Goal: Information Seeking & Learning: Check status

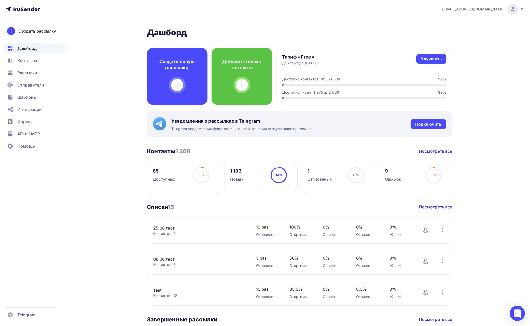
click at [474, 8] on span "lunev.regium@gmail.com" at bounding box center [473, 9] width 62 height 5
click at [450, 45] on span "Выйти" at bounding box center [453, 47] width 13 height 6
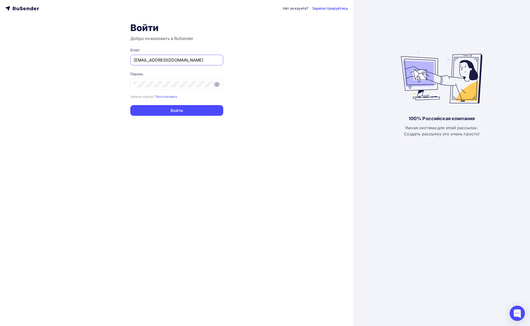
click at [214, 62] on input "lunev.regium@gmail.com" at bounding box center [177, 60] width 86 height 6
paste input "tech@newlightconsult"
type input "tech@newlightconsult.com"
click at [279, 55] on div "Нет аккаунта? Зарегистрируйтесь Войти Добро пожаловать в RuSender Email tech@ne…" at bounding box center [176, 163] width 353 height 326
click at [213, 105] on button "Войти" at bounding box center [176, 110] width 93 height 11
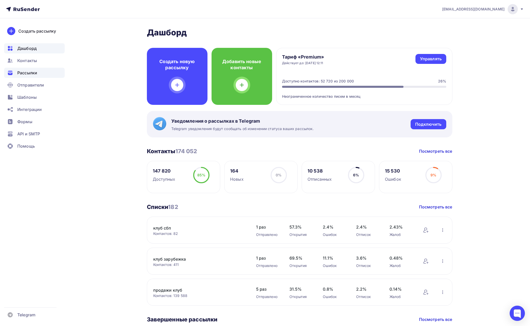
click at [38, 73] on div "Рассылки" at bounding box center [34, 73] width 61 height 10
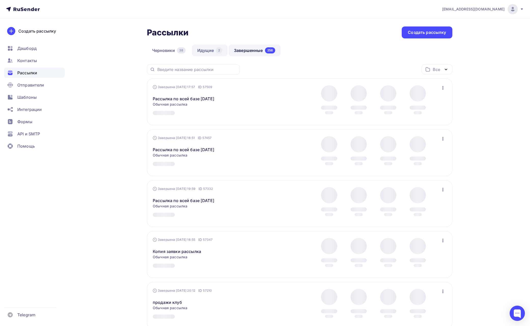
click at [211, 50] on link "Идущие 2" at bounding box center [210, 51] width 36 height 12
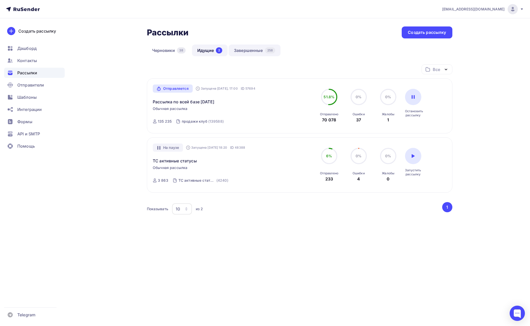
click at [252, 49] on link "Завершенные 258" at bounding box center [254, 51] width 52 height 12
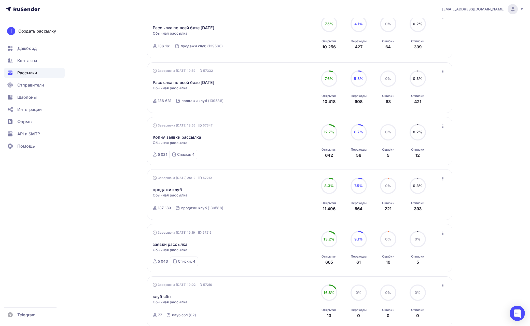
scroll to position [159, 0]
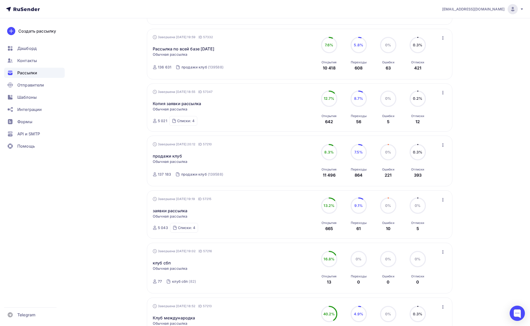
click at [477, 8] on span "tech@newlightconsult.com" at bounding box center [473, 9] width 62 height 5
click at [452, 47] on span "Выйти" at bounding box center [453, 47] width 13 height 6
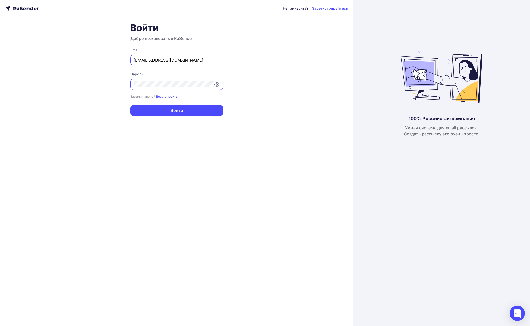
click at [178, 64] on div "lunev.regium@gmail.com" at bounding box center [176, 60] width 93 height 11
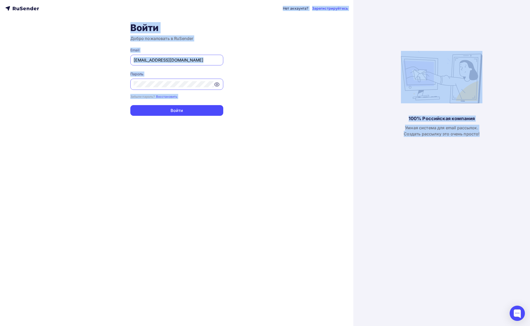
click at [183, 59] on input "lunev.regium@gmail.com" at bounding box center [177, 60] width 86 height 6
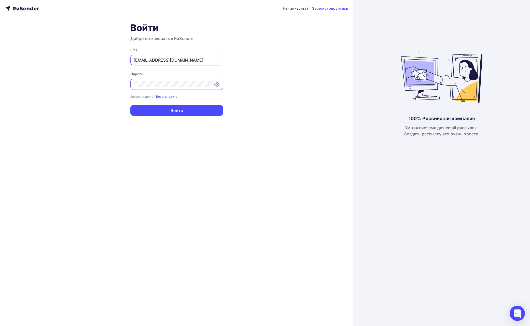
paste input "barhat.marketing1"
type input "barhat.marketing1@gmail.com"
click at [108, 106] on div "Нет аккаунта? Зарегистрируйтесь Войти Добро пожаловать в RuSender Email barhat.…" at bounding box center [176, 163] width 353 height 326
click at [151, 110] on button "Войти" at bounding box center [176, 110] width 93 height 11
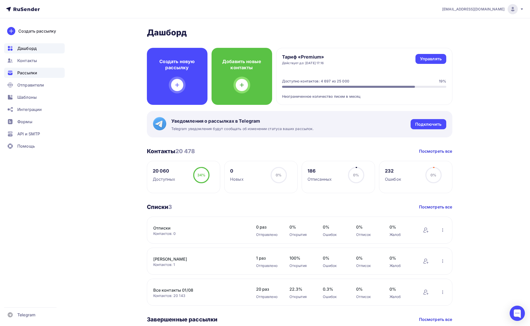
click at [28, 70] on span "Рассылки" at bounding box center [27, 73] width 20 height 6
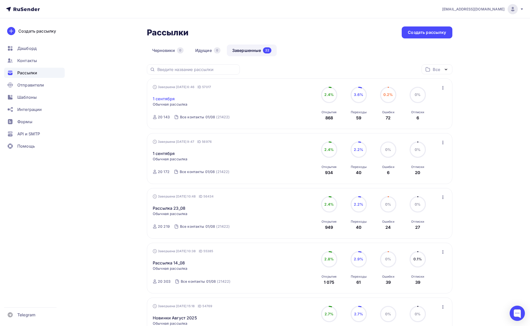
click at [164, 97] on link "1 сентября" at bounding box center [164, 99] width 22 height 6
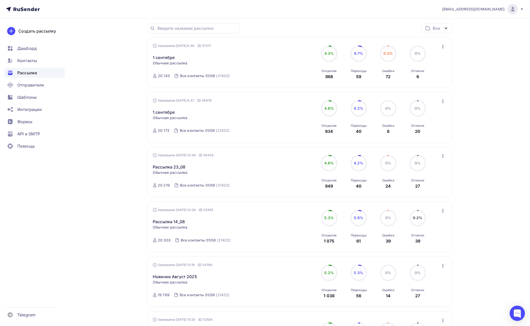
scroll to position [44, 0]
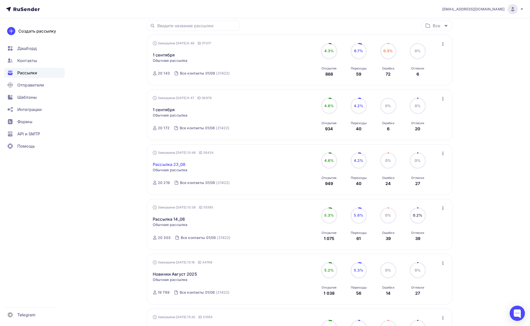
click at [176, 165] on link "Рассылка 23_08" at bounding box center [169, 164] width 33 height 6
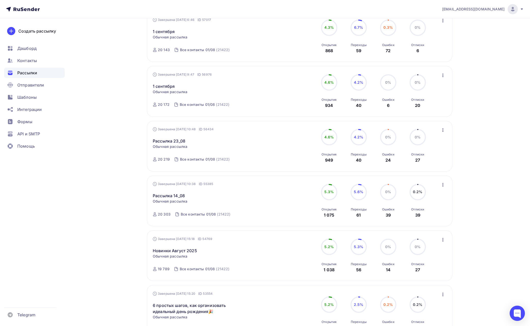
scroll to position [80, 0]
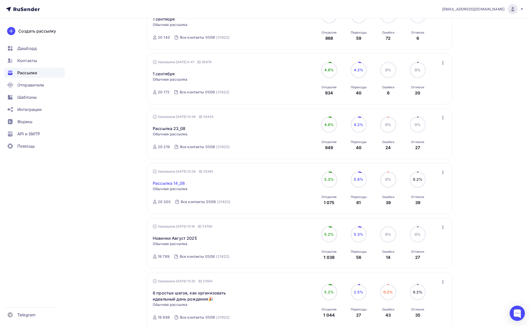
click at [173, 184] on link "Рассылка 14_08" at bounding box center [169, 183] width 32 height 6
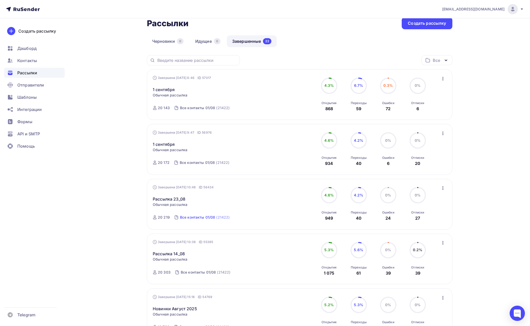
scroll to position [0, 0]
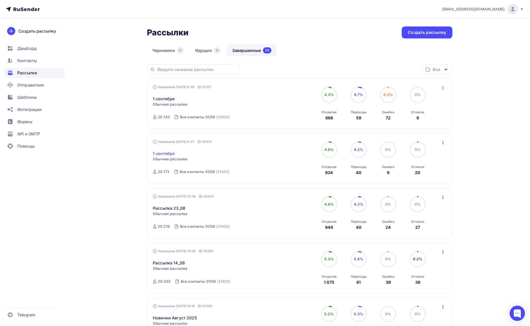
click at [168, 153] on link "1 сентября" at bounding box center [164, 153] width 22 height 6
click at [487, 10] on span "barhat.marketing1@gmail.com" at bounding box center [473, 9] width 62 height 5
click at [453, 44] on span "Выйти" at bounding box center [453, 47] width 13 height 6
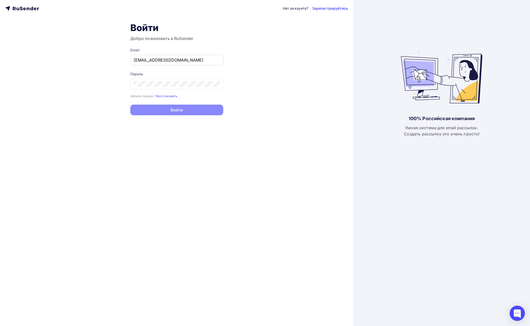
click at [166, 61] on input "lunev.regium@gmail.com" at bounding box center [177, 60] width 86 height 6
type input "rushevceo@gmail.com"
click at [77, 98] on div "Нет аккаунта? Зарегистрируйтесь Войти Добро пожаловать в RuSender Email rushevc…" at bounding box center [176, 163] width 353 height 326
click at [140, 114] on button "Войти" at bounding box center [176, 110] width 93 height 11
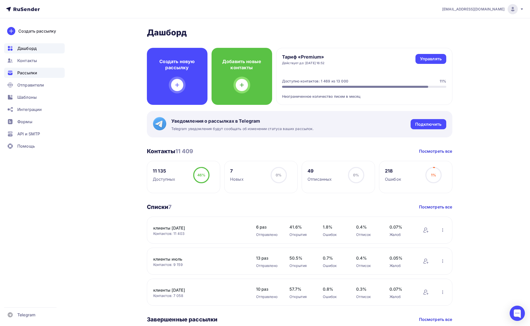
click at [32, 74] on span "Рассылки" at bounding box center [27, 73] width 20 height 6
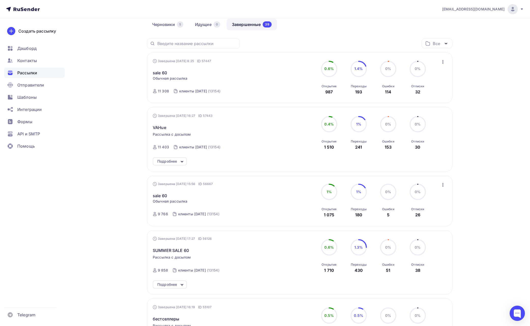
scroll to position [35, 0]
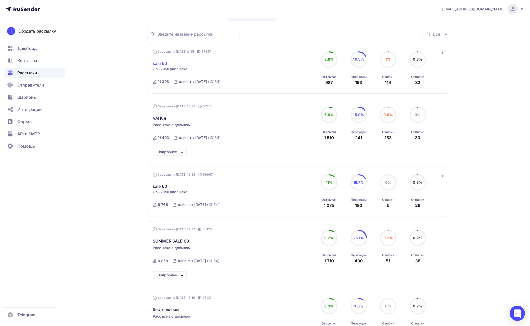
click at [161, 63] on link "sale 60" at bounding box center [160, 63] width 14 height 6
click at [159, 116] on span "VAHue" at bounding box center [159, 118] width 13 height 6
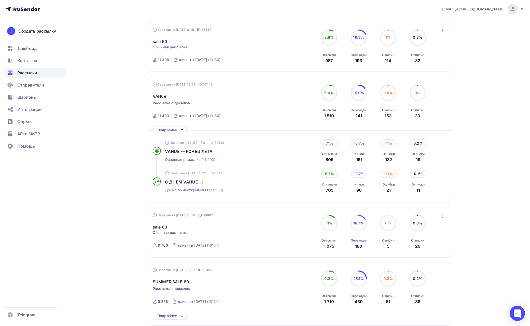
scroll to position [68, 0]
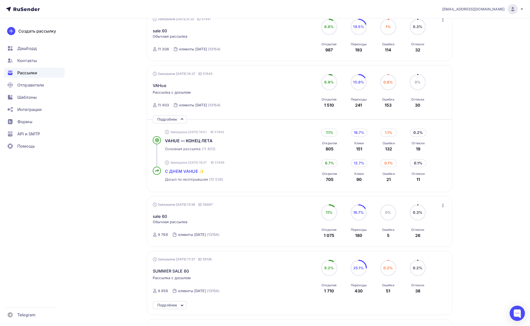
click at [179, 171] on span "С ДНЕМ VAHUE ✨" at bounding box center [184, 171] width 39 height 5
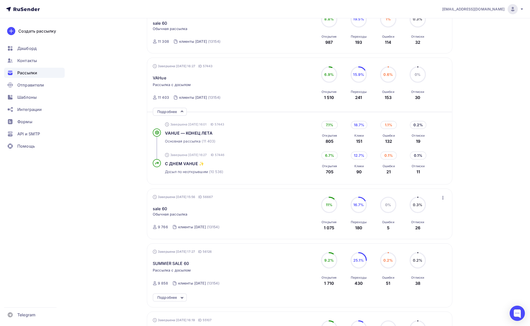
scroll to position [76, 0]
click at [163, 209] on link "sale 60" at bounding box center [160, 208] width 14 height 6
click at [477, 11] on div "rushevceo@gmail.com" at bounding box center [483, 9] width 82 height 10
click at [453, 45] on span "Выйти" at bounding box center [453, 47] width 13 height 6
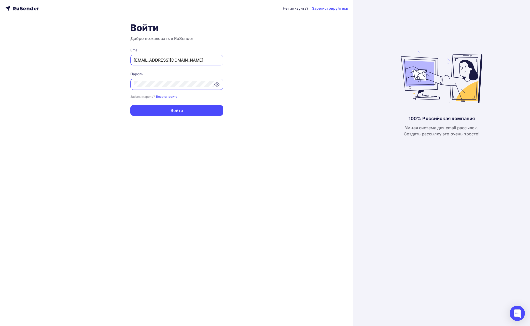
click at [163, 62] on input "lunev.regium@gmail.com" at bounding box center [177, 60] width 86 height 6
paste input "sp0071111@mail.ru"
type input "sp0071111@mail.ru"
click at [78, 96] on div "Нет аккаунта? Зарегистрируйтесь Войти Добро пожаловать в RuSender Email sp00711…" at bounding box center [176, 163] width 353 height 326
click at [152, 112] on button "Войти" at bounding box center [176, 110] width 93 height 11
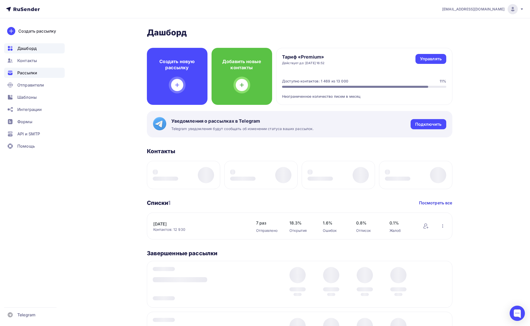
click at [28, 74] on span "Рассылки" at bounding box center [27, 73] width 20 height 6
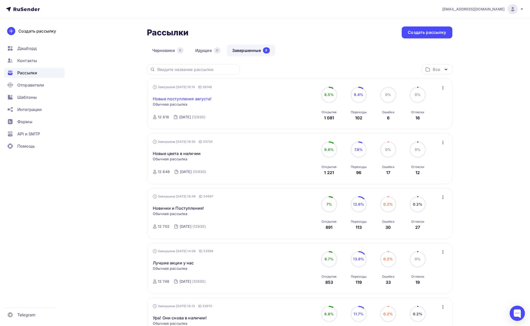
click at [204, 97] on link "Новые поступления августа!" at bounding box center [182, 99] width 59 height 6
click at [471, 9] on div "sp0071111@mail.ru Аккаунт Тарифы Выйти" at bounding box center [480, 9] width 87 height 10
click at [477, 10] on span "sp0071111@mail.ru" at bounding box center [473, 9] width 62 height 5
click at [466, 47] on link "Выйти" at bounding box center [477, 46] width 85 height 10
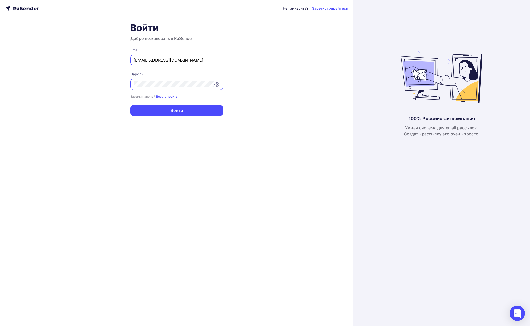
click at [184, 63] on div "lunev.regium@gmail.com" at bounding box center [176, 60] width 93 height 11
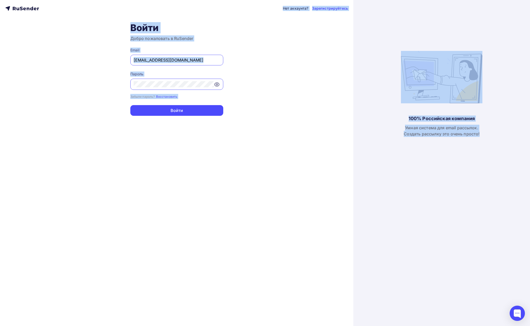
click at [172, 65] on div "lunev.regium@gmail.com" at bounding box center [176, 60] width 93 height 11
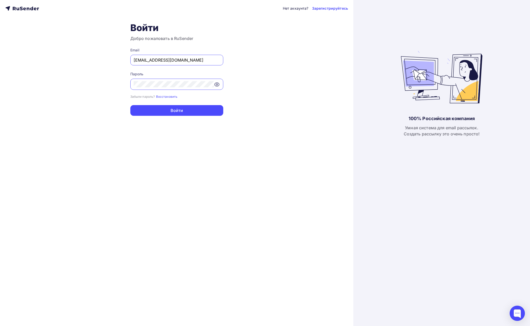
click at [174, 62] on input "lunev.regium@gmail.com" at bounding box center [177, 60] width 86 height 6
paste input "order@surovaya"
type input "order@surovaya.com"
click at [93, 105] on div "Нет аккаунта? Зарегистрируйтесь Войти Добро пожаловать в RuSender Email order@s…" at bounding box center [176, 163] width 353 height 326
click at [138, 107] on button "Войти" at bounding box center [176, 110] width 93 height 11
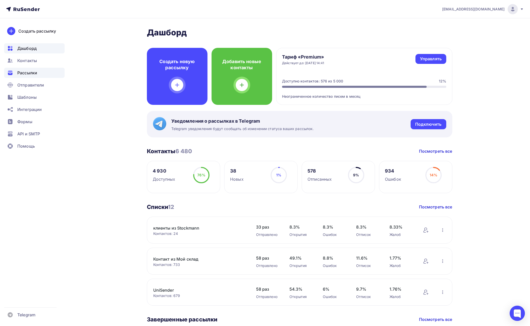
click at [25, 71] on span "Рассылки" at bounding box center [27, 73] width 20 height 6
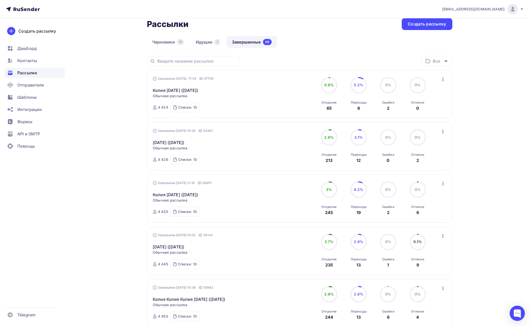
scroll to position [9, 0]
click at [198, 89] on link "Копия 29 августа (пятница)" at bounding box center [175, 90] width 45 height 6
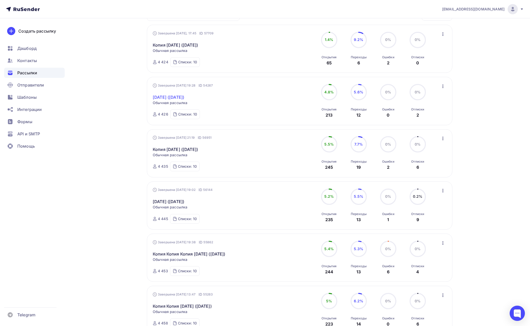
scroll to position [54, 0]
click at [184, 97] on link "29 августа (пятница)" at bounding box center [169, 96] width 32 height 6
click at [195, 145] on div "Копия 18 августа (Понедельник) Статистика Обзор рассылки Копировать в новую Доб…" at bounding box center [211, 145] width 116 height 12
click at [194, 148] on link "Копия 18 августа (Понедельник)" at bounding box center [175, 149] width 45 height 6
click at [184, 201] on link "18 августа (Понедельник)" at bounding box center [169, 201] width 32 height 6
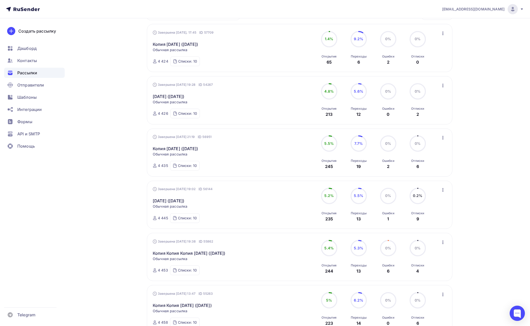
click at [500, 11] on span "order@surovaya.com" at bounding box center [473, 9] width 62 height 5
click at [460, 45] on span "Выйти" at bounding box center [453, 47] width 13 height 6
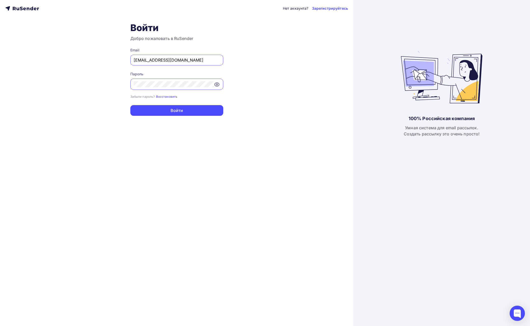
click at [183, 62] on input "lunev.regium@gmail.com" at bounding box center [177, 60] width 86 height 6
paste input "eontiev@hyperlook.ru"
type input "leontiev@hyperlook.ru"
click at [99, 109] on div "Нет аккаунта? Зарегистрируйтесь Войти Добро пожаловать в RuSender Email leontie…" at bounding box center [176, 163] width 353 height 326
click at [152, 107] on button "Войти" at bounding box center [176, 110] width 93 height 11
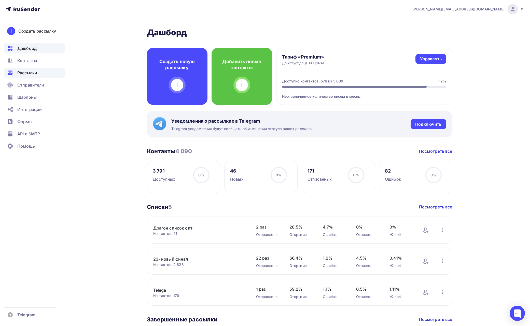
click at [35, 75] on span "Рассылки" at bounding box center [27, 73] width 20 height 6
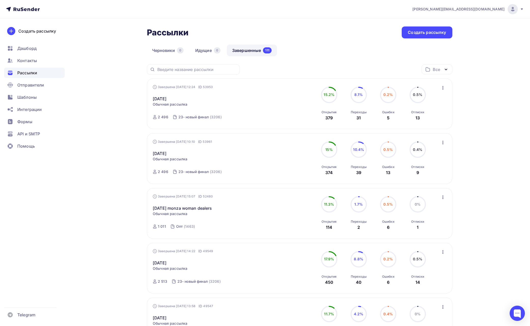
click at [497, 5] on div "leontiev@hyperlook.ru" at bounding box center [467, 9] width 111 height 10
click at [467, 44] on link "Выйти" at bounding box center [477, 46] width 85 height 10
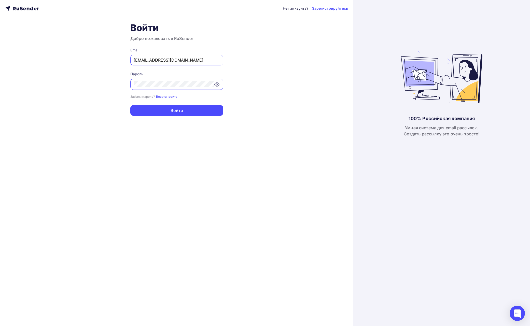
click at [167, 61] on input "lunev.regium@gmail.com" at bounding box center [177, 60] width 86 height 6
paste input "a.komashko@rudesktop.ru"
type input "a.komashko@rudesktop.ru"
click at [129, 111] on div "Нет аккаунта? Зарегистрируйтесь Войти Добро пожаловать в RuSender Email a.komas…" at bounding box center [176, 163] width 353 height 326
click at [151, 108] on button "Войти" at bounding box center [176, 110] width 93 height 11
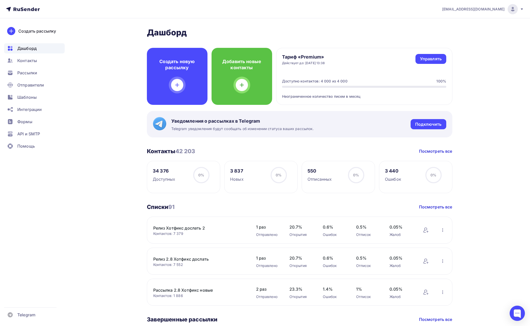
click at [20, 67] on ul "Дашборд Контакты Рассылки Отправители Шаблоны Интеграции Формы API и SMTP Помощь" at bounding box center [34, 98] width 61 height 111
click at [18, 70] on span "Рассылки" at bounding box center [27, 73] width 20 height 6
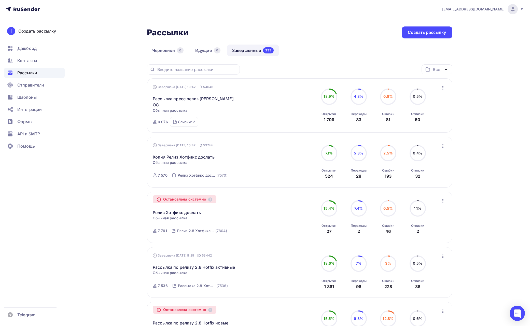
click at [481, 8] on span "a.komashko@rudesktop.ru" at bounding box center [473, 9] width 62 height 5
click at [452, 50] on link "Выйти" at bounding box center [477, 46] width 85 height 10
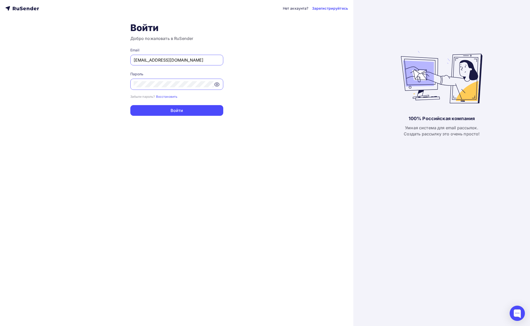
click at [162, 59] on input "lunev.regium@gmail.com" at bounding box center [177, 60] width 86 height 6
paste input "it@fordent.ru"
type input "it@fordent.ru"
click at [131, 110] on button "Войти" at bounding box center [176, 110] width 93 height 11
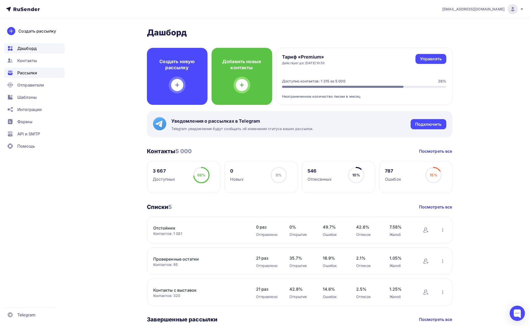
click at [27, 72] on span "Рассылки" at bounding box center [27, 73] width 20 height 6
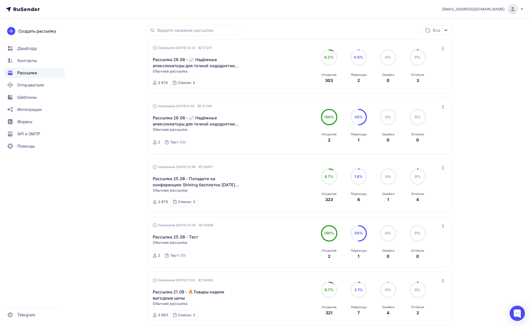
scroll to position [42, 0]
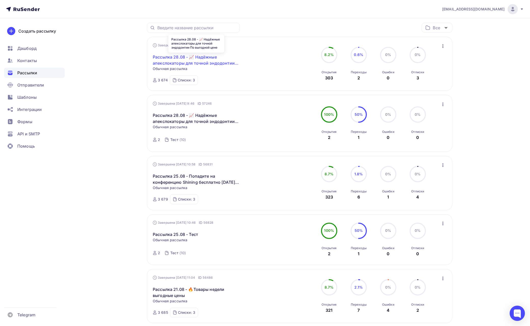
click at [209, 60] on link "Рассылка 28.08 - 📈 Надёжные апекслокаторы для точной эндодонтии По выгодной цене" at bounding box center [196, 60] width 87 height 12
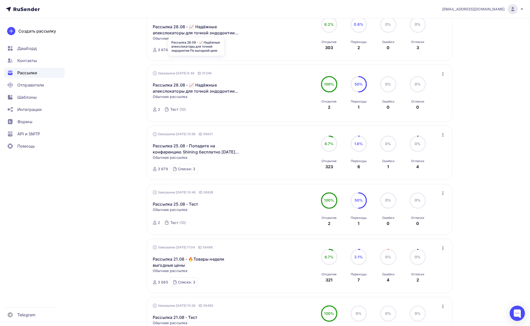
scroll to position [78, 0]
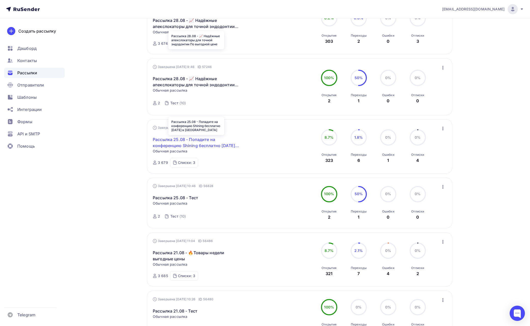
click at [195, 143] on link "Рассылка 25.08 - Попадите на конференцию Shining бесплатно 27 сентября в Москве" at bounding box center [196, 142] width 87 height 12
click at [493, 8] on span "it@fordent.ru" at bounding box center [473, 9] width 62 height 5
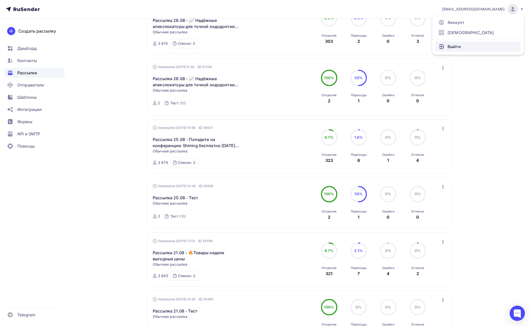
click at [459, 48] on span "Выйти" at bounding box center [453, 47] width 13 height 6
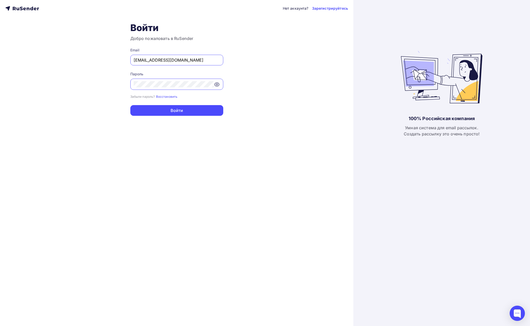
click at [181, 57] on input "lunev.regium@gmail.com" at bounding box center [177, 60] width 86 height 6
paste input "yasposobenon@yandex.ru"
type input "yasposobenon@yandex.ru"
click at [152, 105] on button "Войти" at bounding box center [176, 110] width 93 height 11
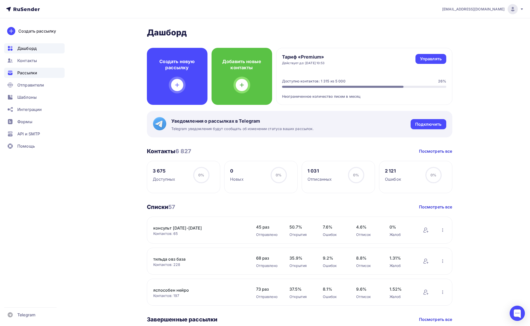
click at [26, 71] on span "Рассылки" at bounding box center [27, 73] width 20 height 6
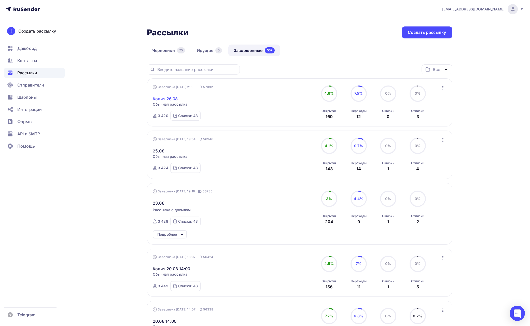
click at [168, 98] on link "Копия 26.08" at bounding box center [165, 99] width 25 height 6
click at [161, 151] on link "25.08" at bounding box center [159, 151] width 12 height 6
click at [482, 8] on span "yasposobenon@yandex.ru" at bounding box center [473, 9] width 62 height 5
click at [453, 47] on span "Выйти" at bounding box center [453, 47] width 13 height 6
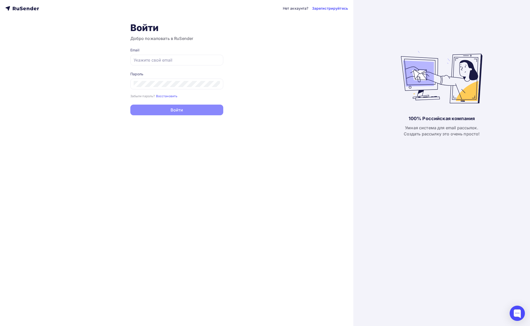
type input "lunev.regium@gmail.com"
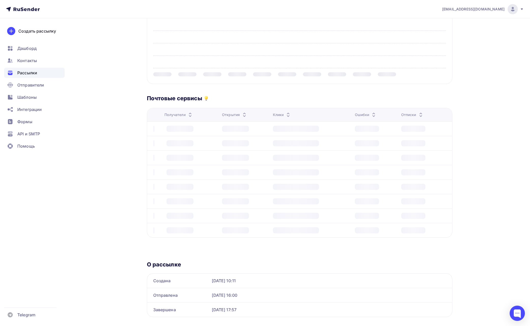
scroll to position [162, 0]
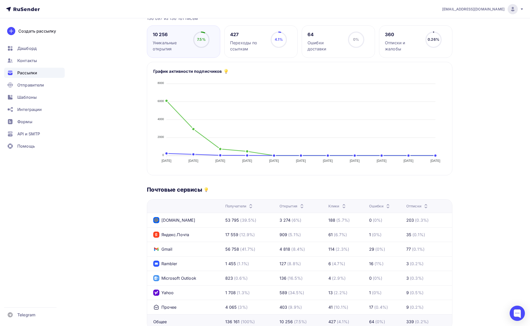
scroll to position [77, 0]
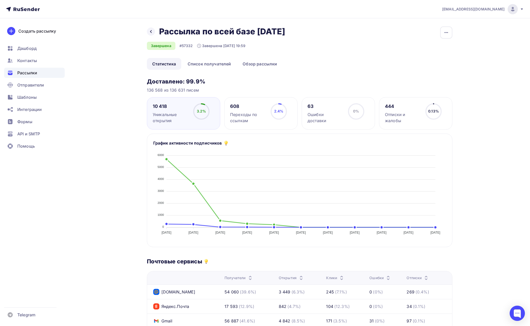
scroll to position [99, 0]
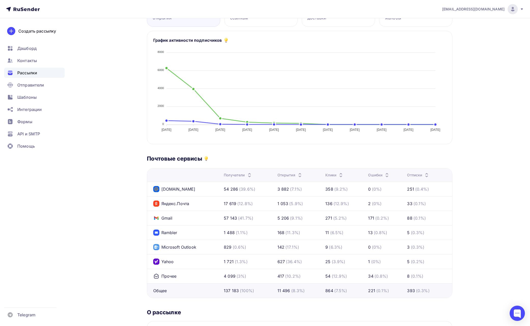
click at [500, 120] on div "tech@newlightconsult.com Аккаунт Тарифы Выйти Создать рассылку Дашборд Контакты…" at bounding box center [265, 141] width 530 height 488
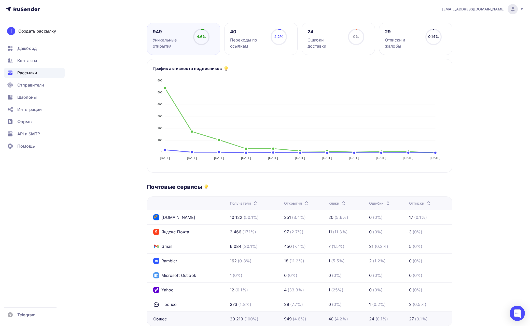
scroll to position [142, 0]
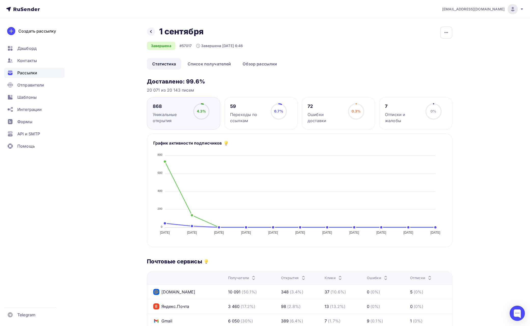
scroll to position [155, 0]
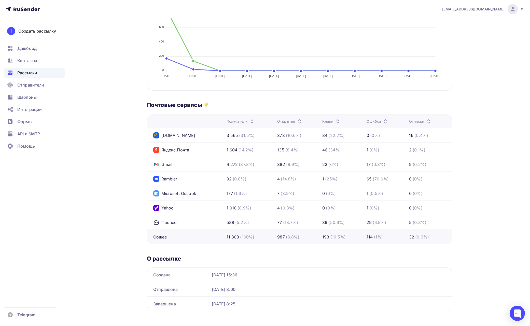
click at [486, 92] on div "rushevceo@gmail.com Аккаунт Тарифы Выйти Создать рассылку Дашборд Контакты Расс…" at bounding box center [265, 88] width 530 height 488
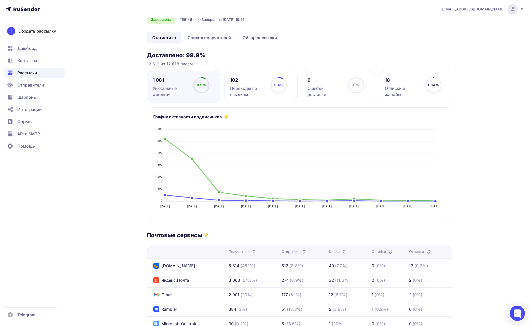
scroll to position [97, 0]
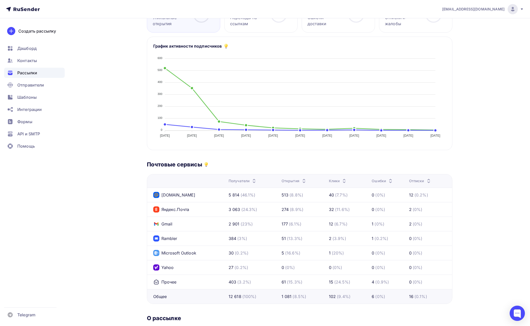
click at [508, 12] on div "sp0071111@mail.ru" at bounding box center [483, 9] width 82 height 10
click at [463, 45] on link "Выйти" at bounding box center [477, 46] width 85 height 10
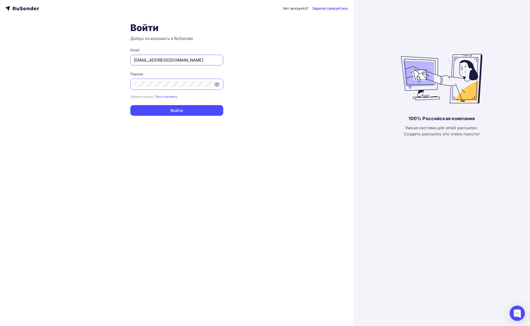
click at [174, 65] on div "lunev.regium@gmail.com" at bounding box center [176, 60] width 93 height 11
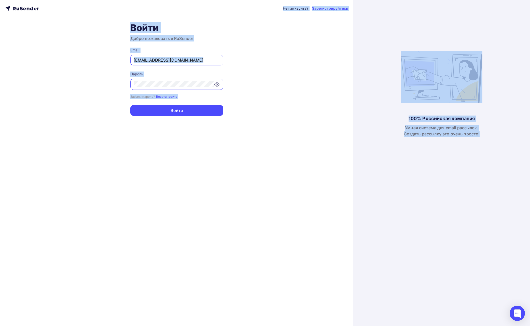
click at [176, 62] on input "lunev.regium@gmail.com" at bounding box center [177, 60] width 86 height 6
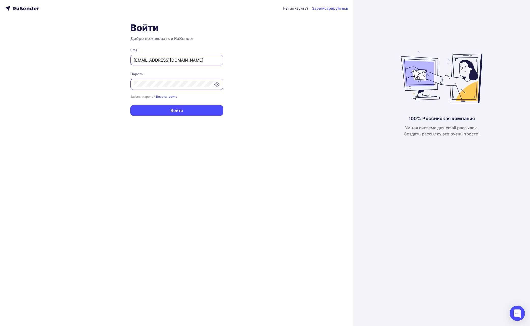
paste input "kupava43@yandex.ru"
type input "kupava43@yandex.ru"
drag, startPoint x: 90, startPoint y: 111, endPoint x: 94, endPoint y: 111, distance: 4.3
click at [93, 111] on div "Нет аккаунта? Зарегистрируйтесь Войти Добро пожаловать в RuSender Email kupava4…" at bounding box center [176, 163] width 353 height 326
click at [134, 113] on button "Войти" at bounding box center [176, 110] width 93 height 11
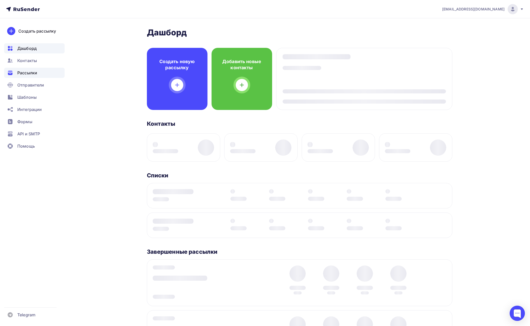
click at [34, 71] on span "Рассылки" at bounding box center [27, 73] width 20 height 6
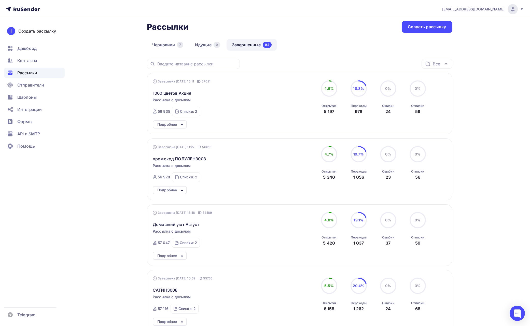
scroll to position [7, 0]
click at [173, 122] on div "Подробнее" at bounding box center [167, 123] width 20 height 6
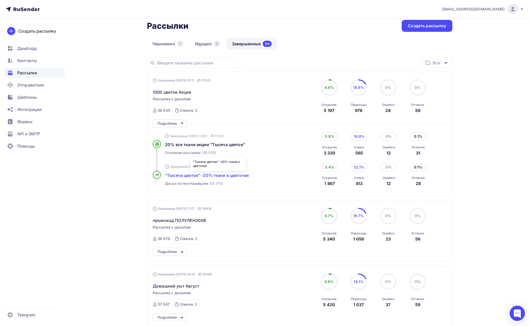
click at [204, 175] on span ""Тысяча цветов" -20% ткани в цветочек" at bounding box center [207, 175] width 84 height 5
click at [211, 144] on span "20% все ткани акции "Тысяча цветов"" at bounding box center [205, 144] width 80 height 5
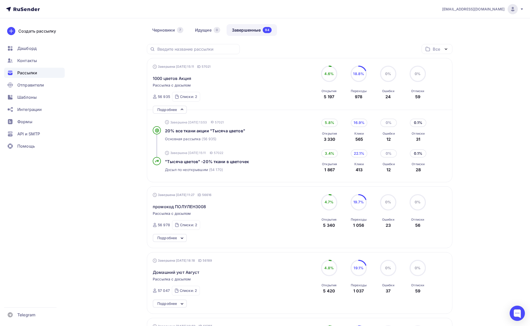
scroll to position [43, 0]
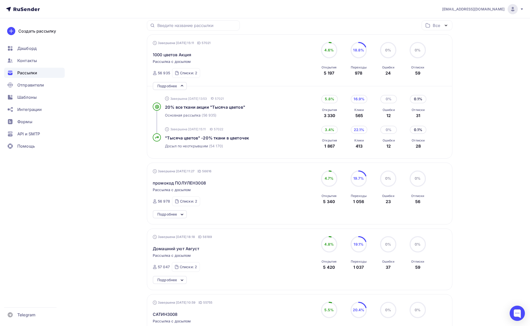
click at [177, 216] on div "Подробнее" at bounding box center [167, 214] width 20 height 6
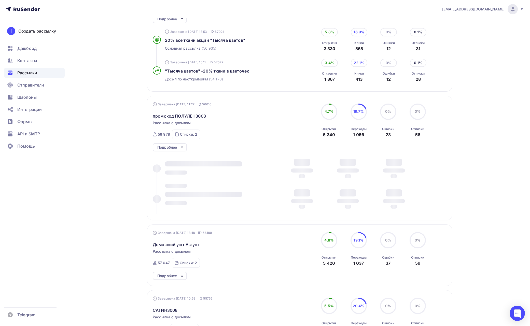
scroll to position [134, 0]
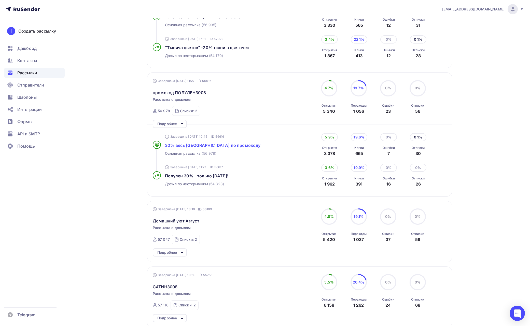
click at [184, 145] on span "30% весь Полулен по промокоду" at bounding box center [212, 145] width 95 height 5
click at [190, 174] on span "Полулен 30% - только сегодня!" at bounding box center [196, 175] width 63 height 5
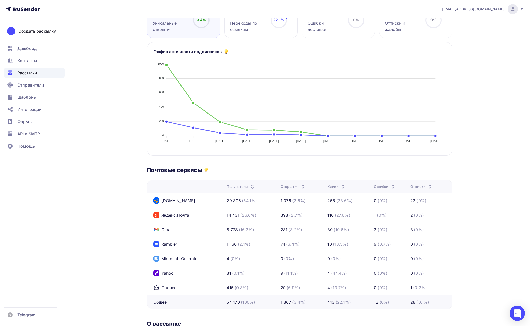
scroll to position [92, 0]
click at [465, 118] on div "Назад 1000 цветов Акция 1000 цветов Акция Завершена Досыл #57022 Завершена 27.0…" at bounding box center [264, 161] width 417 height 470
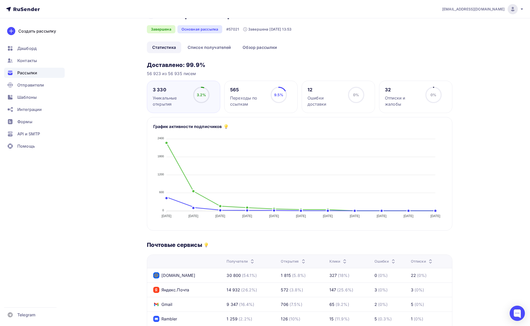
scroll to position [88, 0]
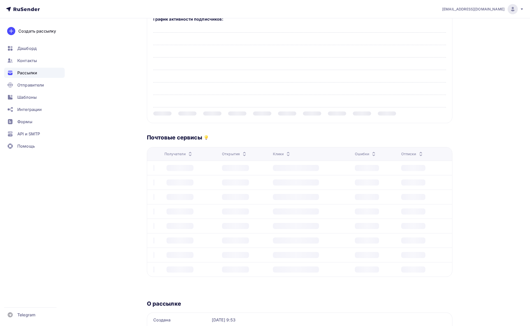
scroll to position [128, 0]
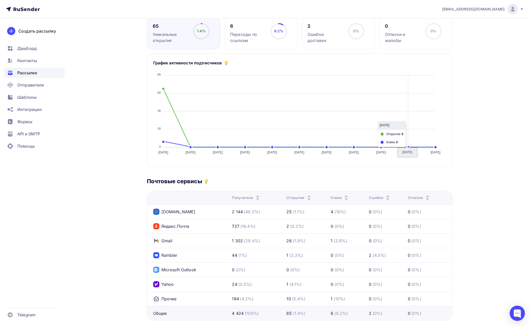
scroll to position [162, 0]
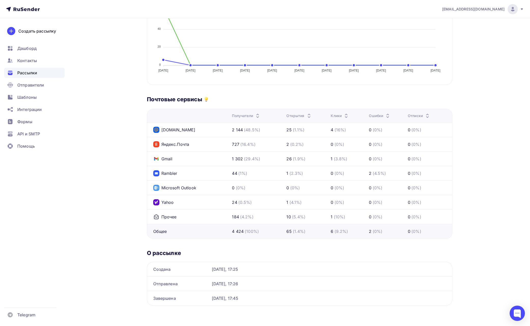
click at [491, 107] on div "order@surovaya.com Аккаунт Тарифы Выйти Создать рассылку Дашборд Контакты Рассы…" at bounding box center [265, 82] width 530 height 488
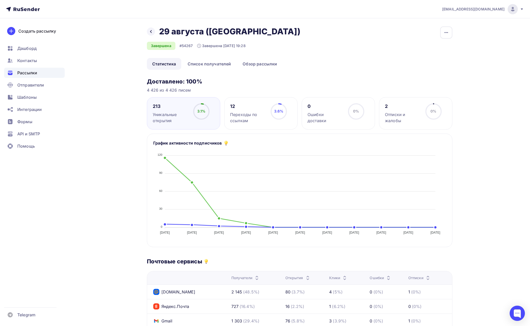
scroll to position [88, 0]
click at [489, 9] on span "order@surovaya.com" at bounding box center [473, 9] width 62 height 5
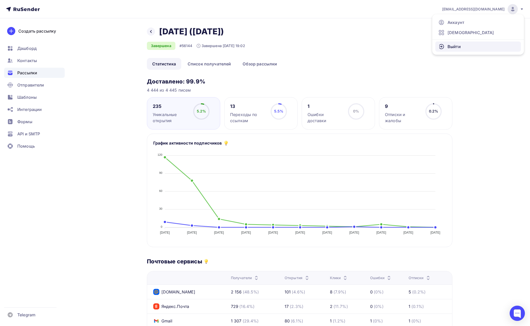
click at [459, 48] on span "Выйти" at bounding box center [453, 47] width 13 height 6
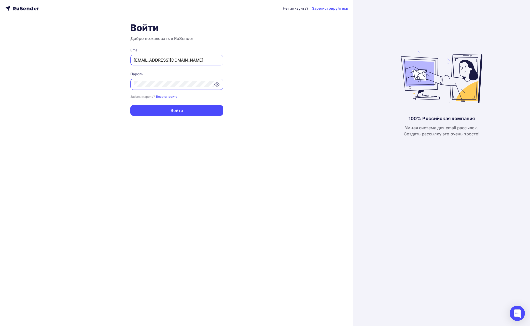
click at [196, 59] on input "lunev.regium@gmail.com" at bounding box center [177, 60] width 86 height 6
paste input "[PERSON_NAME][EMAIL_ADDRESS][DOMAIN_NAME]"
type input "[PERSON_NAME][EMAIL_ADDRESS][DOMAIN_NAME]"
click at [70, 91] on div "Нет аккаунта? Зарегистрируйтесь Войти Добро пожаловать в RuSender Email anton@f…" at bounding box center [176, 163] width 353 height 326
click at [157, 107] on button "Войти" at bounding box center [176, 110] width 93 height 11
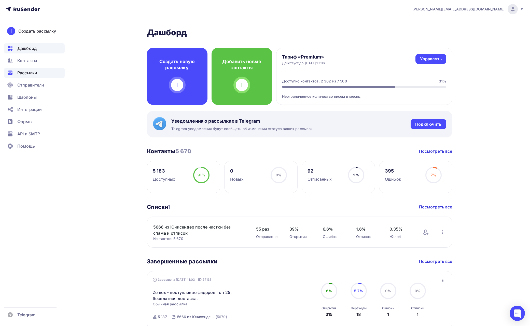
click at [29, 77] on div "Рассылки" at bounding box center [34, 73] width 61 height 10
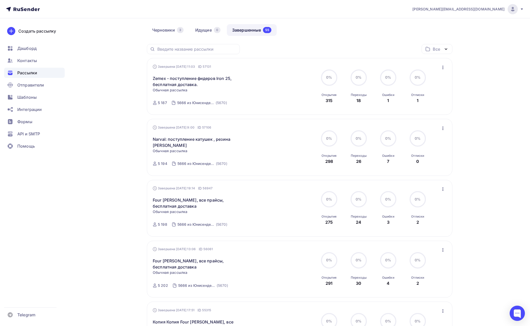
scroll to position [28, 0]
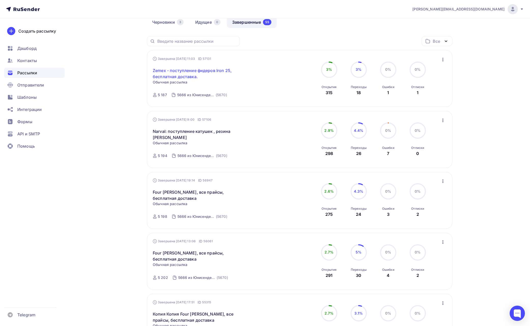
click at [202, 69] on link "Zemex - поступление фидеров Iron 25, бесплатная доставка." at bounding box center [196, 73] width 87 height 12
click at [186, 131] on link "Narval: поступление катушек , резина Снасти Сдрасьте" at bounding box center [196, 134] width 87 height 12
click at [183, 192] on link "Four Fisher, все прайсы, бесплатная доставка" at bounding box center [196, 195] width 87 height 12
click at [479, 13] on div "anton@forfisher.ru" at bounding box center [467, 9] width 111 height 10
click at [386, 24] on div "Черновики 3 Идущие 0 Завершенные 55" at bounding box center [299, 26] width 305 height 20
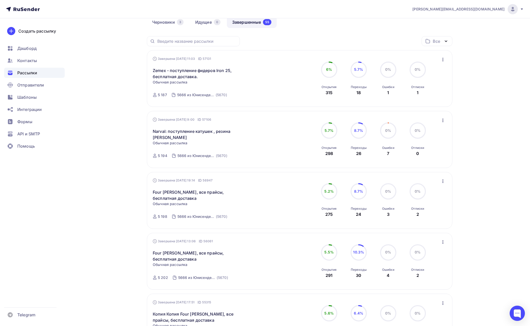
click at [416, 14] on nav "anton@forfisher.ru Аккаунт Тарифы Выйти Создать рассылку Дашборд Контакты Рассы…" at bounding box center [265, 9] width 530 height 18
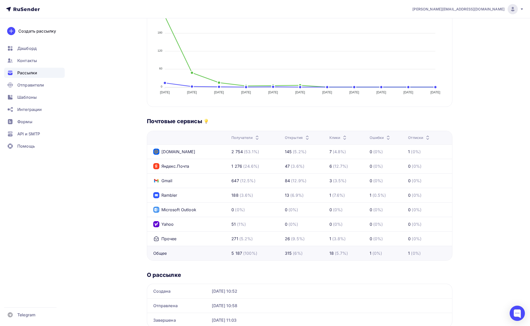
scroll to position [151, 0]
click at [476, 132] on div "[PERSON_NAME][EMAIL_ADDRESS][DOMAIN_NAME] Аккаунт Тарифы Выйти Создать рассылку…" at bounding box center [265, 98] width 530 height 498
click at [451, 165] on td "0 (0%)" at bounding box center [429, 165] width 46 height 15
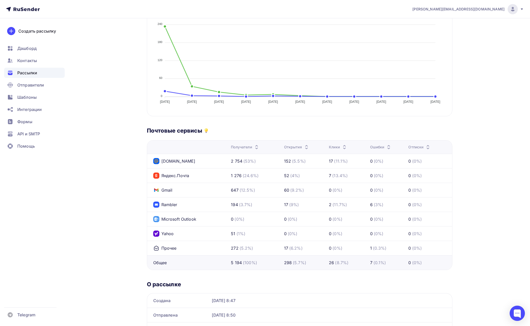
scroll to position [141, 0]
click at [473, 158] on div "Назад Narval: поступление катушек , резина [PERSON_NAME] [GEOGRAPHIC_DATA]: пос…" at bounding box center [264, 117] width 417 height 480
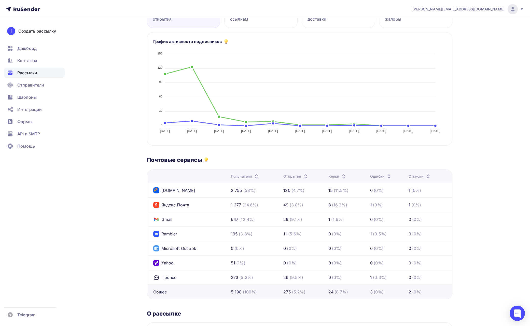
scroll to position [127, 0]
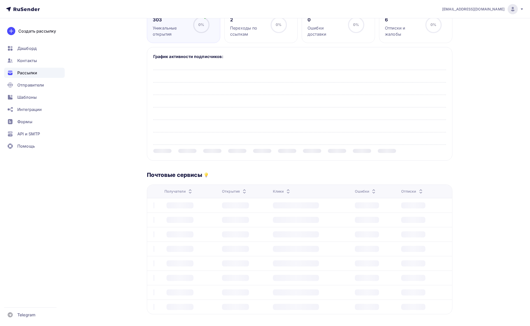
scroll to position [189, 0]
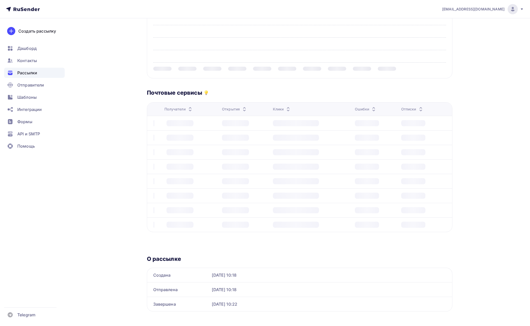
click at [485, 120] on div "[EMAIL_ADDRESS][DOMAIN_NAME] Аккаунт Тарифы Выйти Создать рассылку [GEOGRAPHIC_…" at bounding box center [265, 71] width 530 height 521
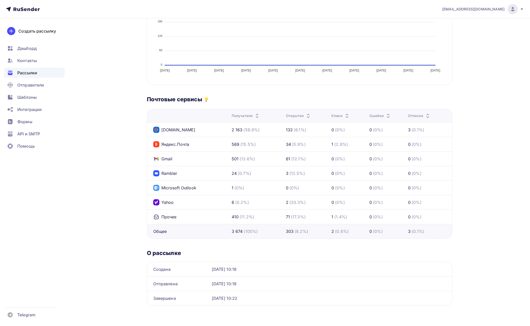
scroll to position [182, 0]
click at [486, 119] on div "[EMAIL_ADDRESS][DOMAIN_NAME] Аккаунт Тарифы Выйти Создать рассылку [GEOGRAPHIC_…" at bounding box center [265, 72] width 530 height 508
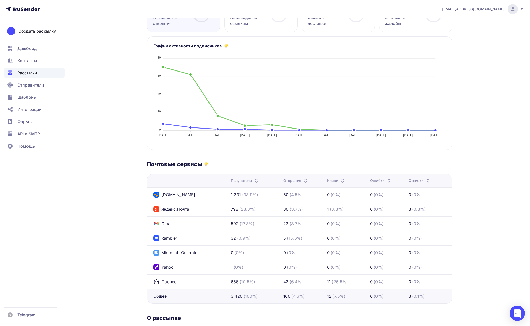
scroll to position [98, 0]
click at [469, 142] on div "Назад Копия 26.08 Копия 26.08 Завершена #57092 Завершена [DATE] 21:00 Копироват…" at bounding box center [264, 156] width 417 height 470
click at [476, 129] on div "[EMAIL_ADDRESS][DOMAIN_NAME] Аккаунт Тарифы Выйти Создать рассылку [GEOGRAPHIC_…" at bounding box center [265, 146] width 530 height 488
